Goal: Information Seeking & Learning: Find specific page/section

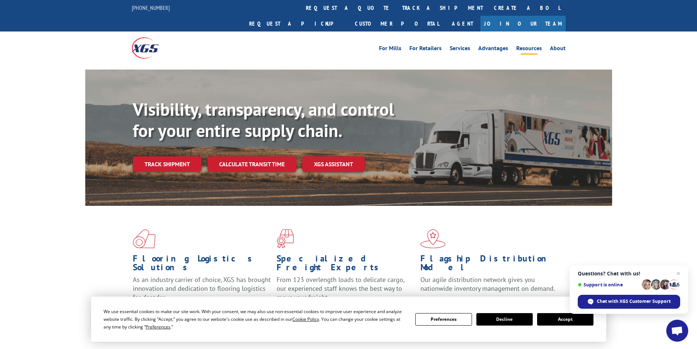
click at [523, 45] on link "Resources" at bounding box center [529, 49] width 26 height 8
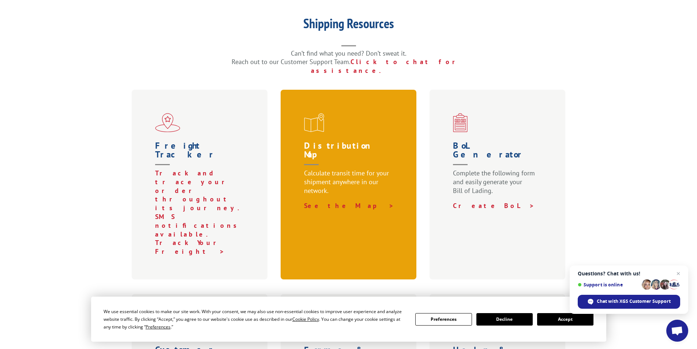
scroll to position [220, 0]
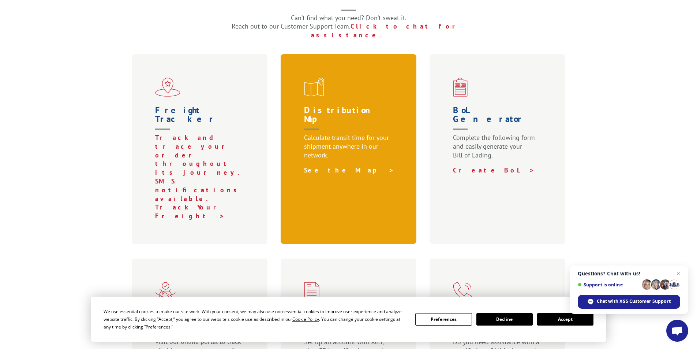
click at [321, 166] on link "See the Map >" at bounding box center [349, 170] width 90 height 8
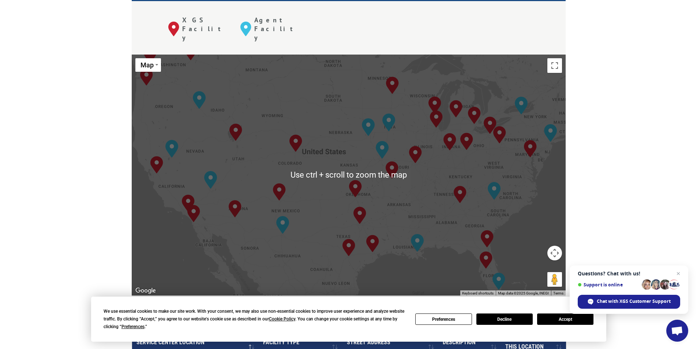
scroll to position [366, 0]
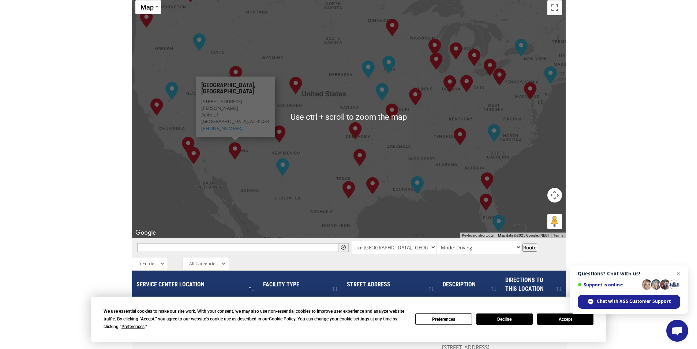
click at [32, 88] on div "The most powerful map in the flooring industry. Our nationwide network lets you…" at bounding box center [348, 178] width 697 height 700
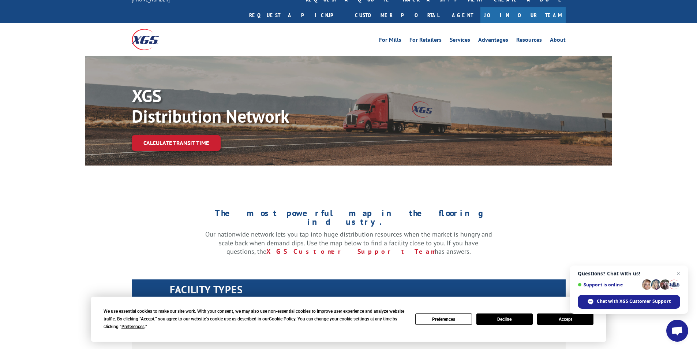
scroll to position [0, 0]
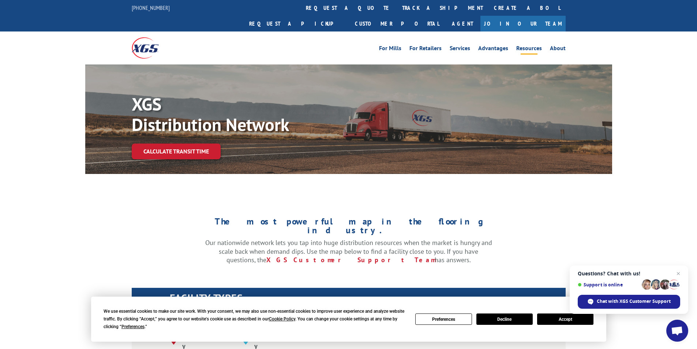
click at [519, 45] on link "Resources" at bounding box center [529, 49] width 26 height 8
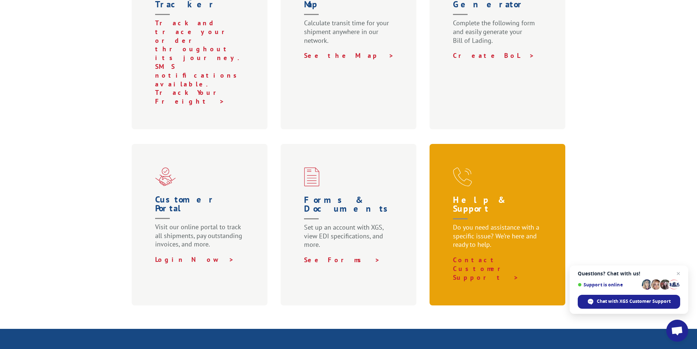
scroll to position [329, 0]
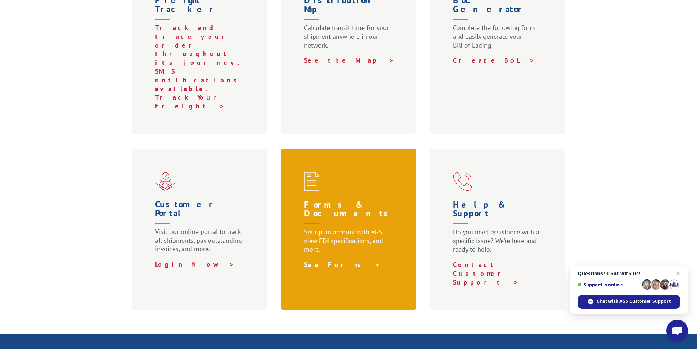
click at [320, 260] on link "See Forms >" at bounding box center [342, 264] width 76 height 8
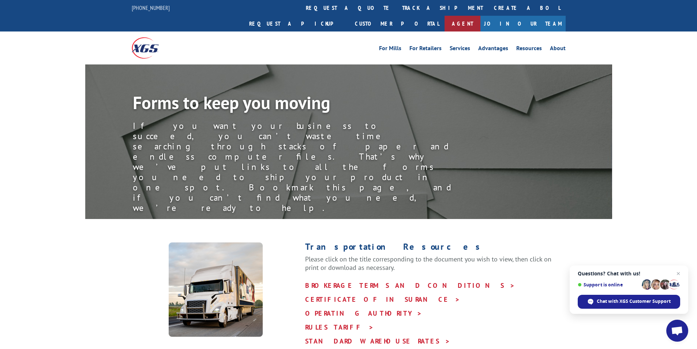
click at [481, 16] on link "Agent" at bounding box center [463, 24] width 36 height 16
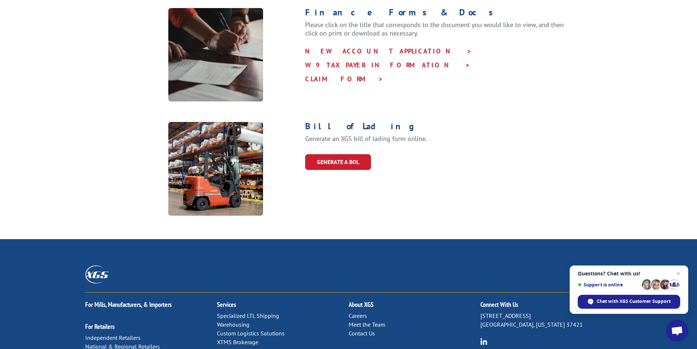
scroll to position [574, 0]
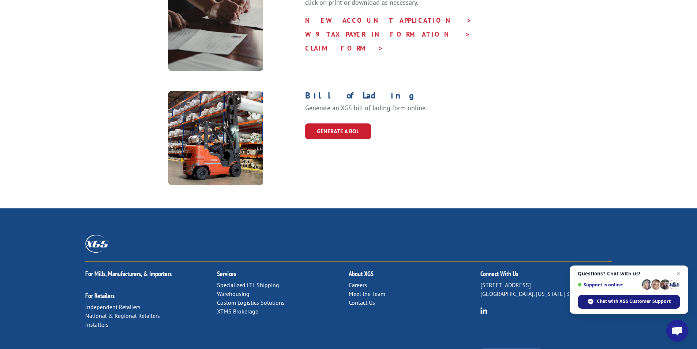
click at [626, 301] on span "Chat with XGS Customer Support" at bounding box center [634, 301] width 74 height 7
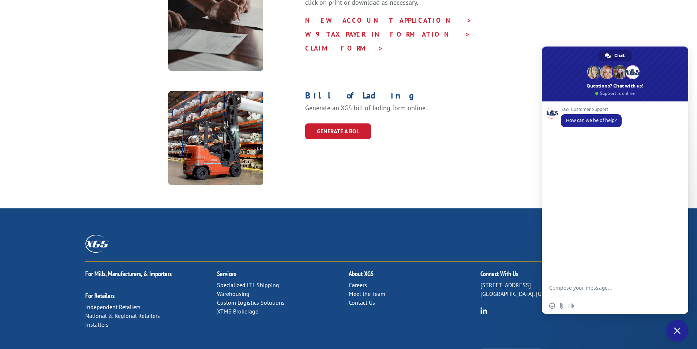
click at [565, 286] on textarea "Compose your message..." at bounding box center [607, 290] width 116 height 13
type textarea "I"
